Goal: Navigation & Orientation: Find specific page/section

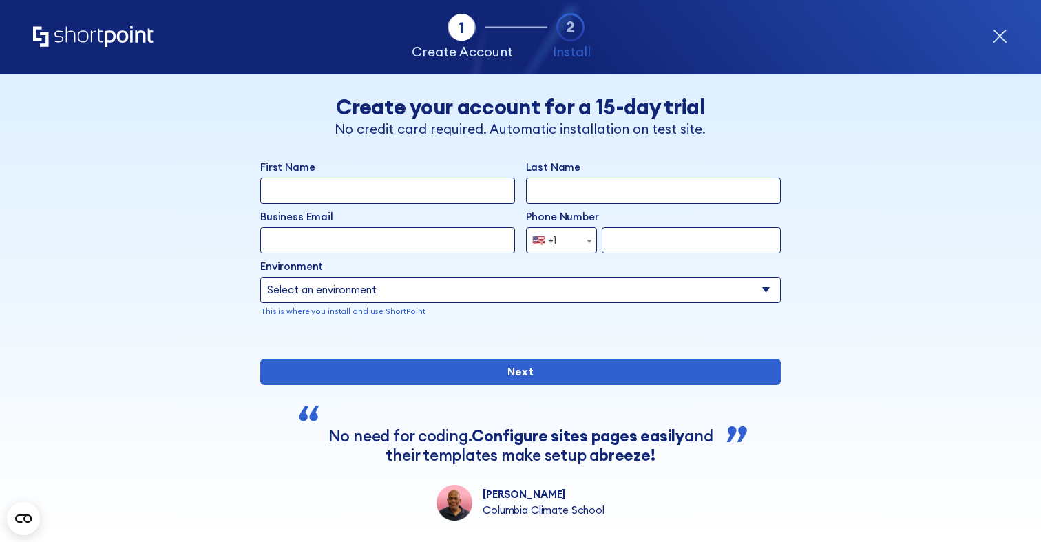
click at [136, 41] on icon "Home" at bounding box center [93, 36] width 121 height 21
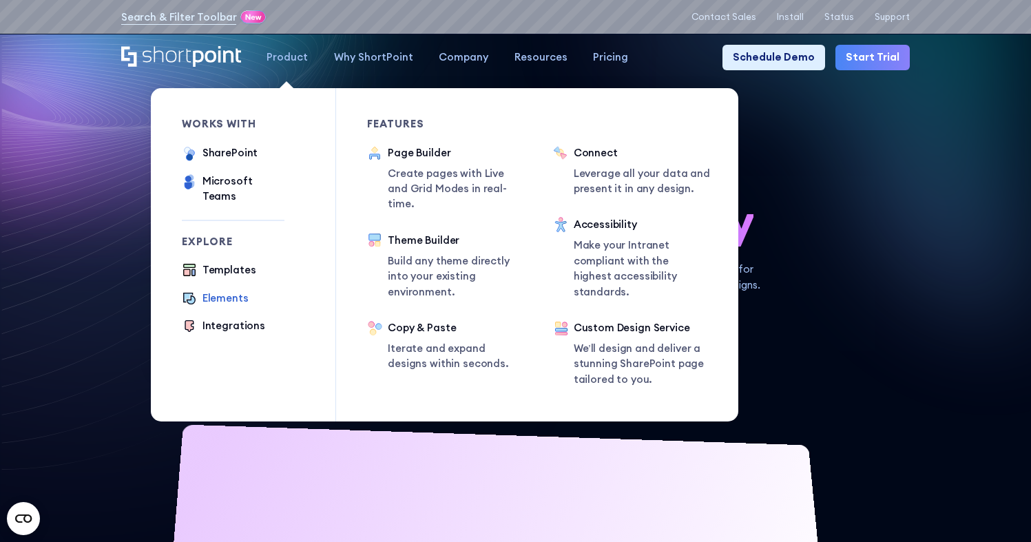
click at [241, 291] on div "Elements" at bounding box center [225, 298] width 46 height 15
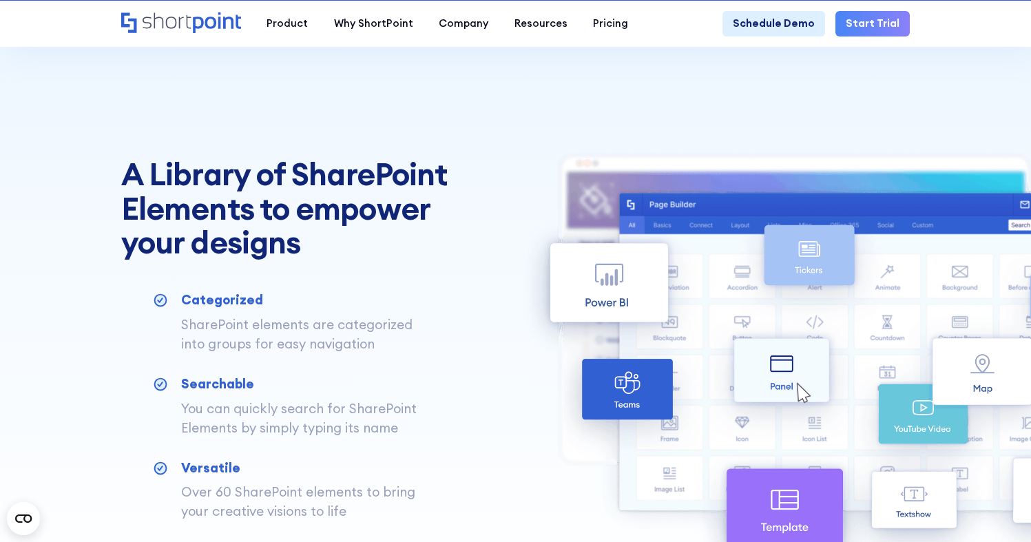
scroll to position [794, 0]
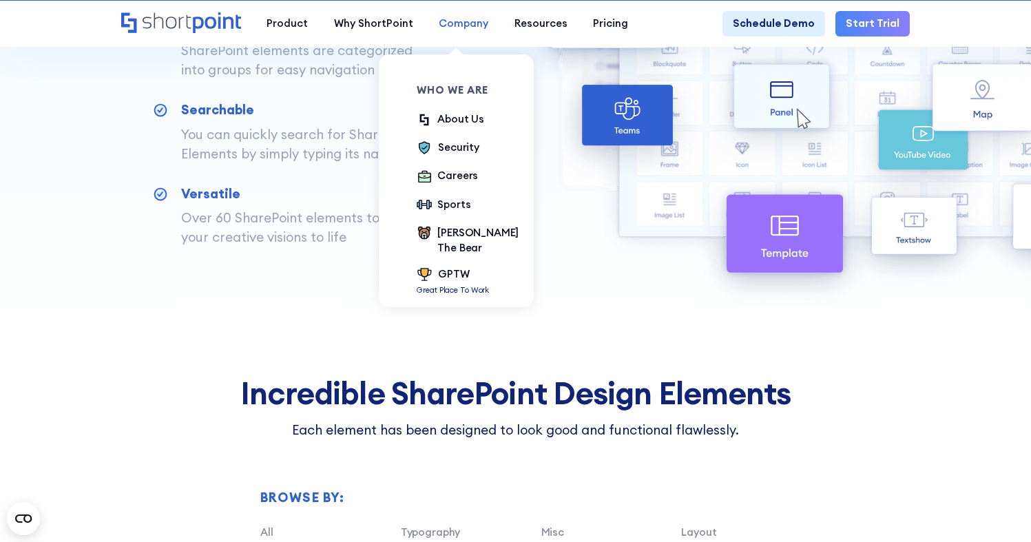
click at [457, 22] on div "Company" at bounding box center [464, 23] width 50 height 15
